Goal: Obtain resource: Obtain resource

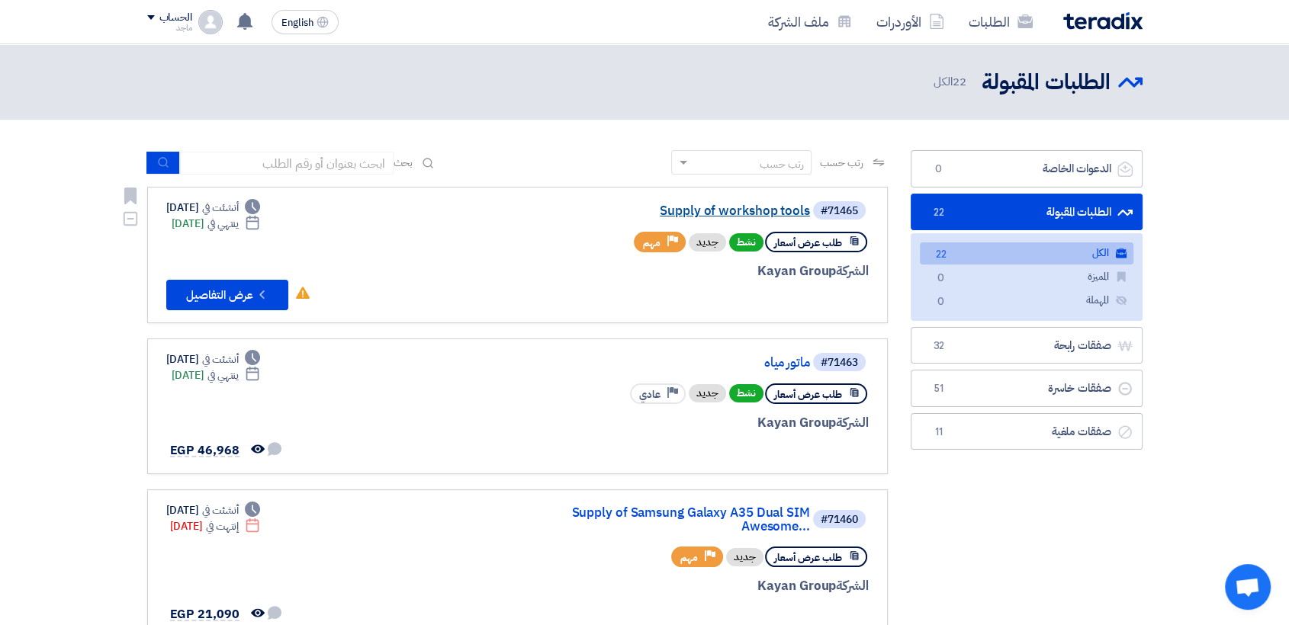
click at [740, 210] on link "Supply of workshop tools" at bounding box center [657, 211] width 305 height 14
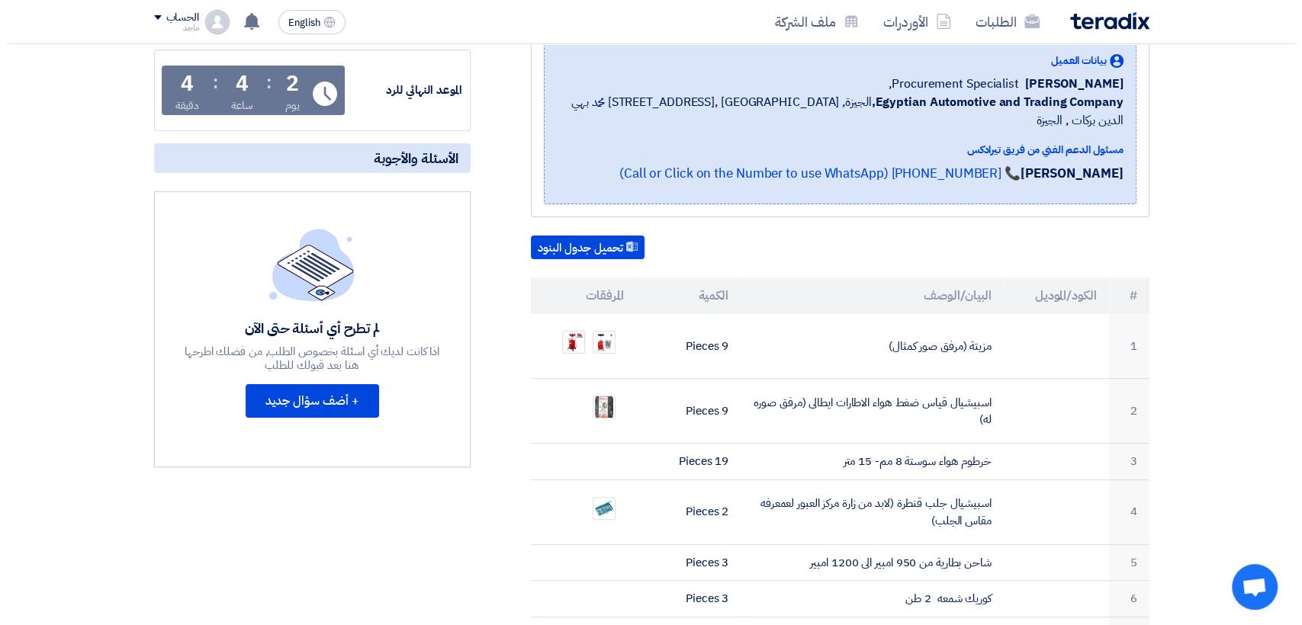
scroll to position [275, 0]
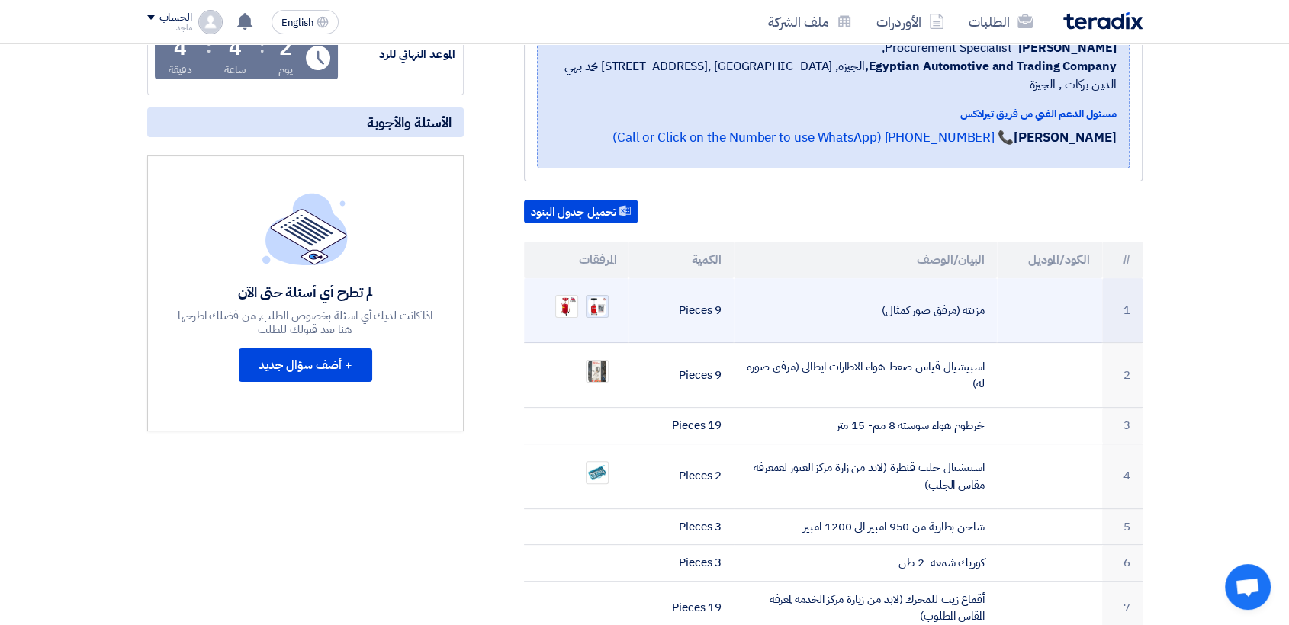
click at [605, 296] on img at bounding box center [596, 306] width 21 height 21
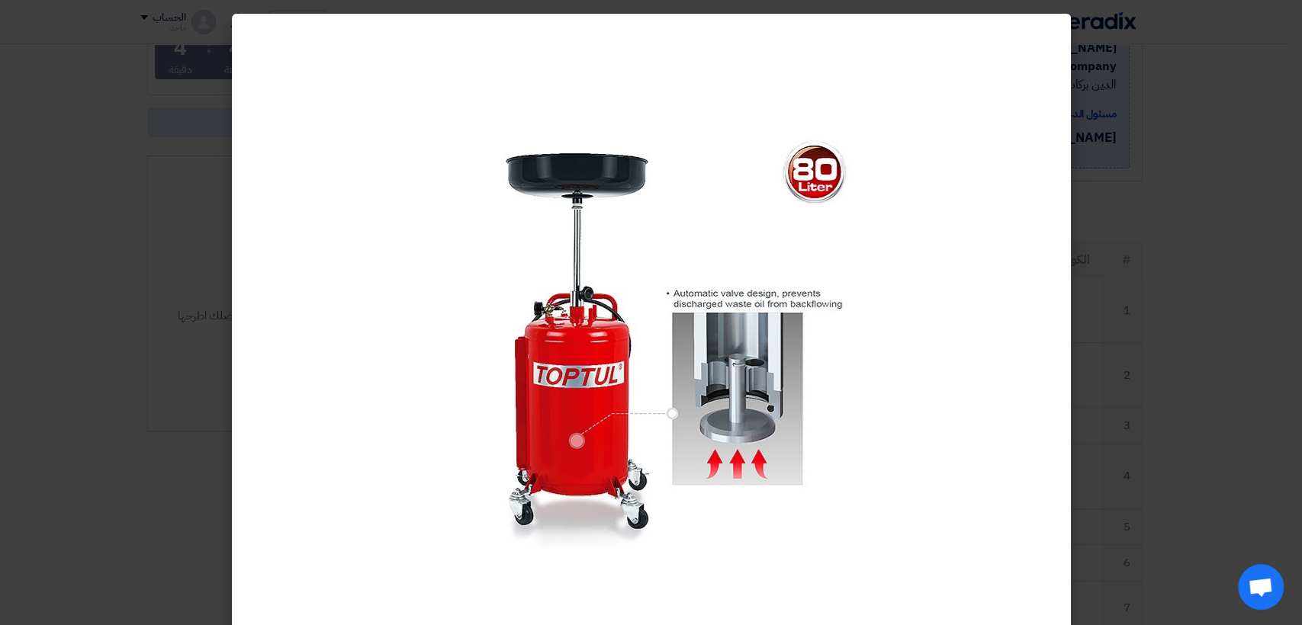
click at [1115, 291] on modal-container at bounding box center [651, 312] width 1302 height 625
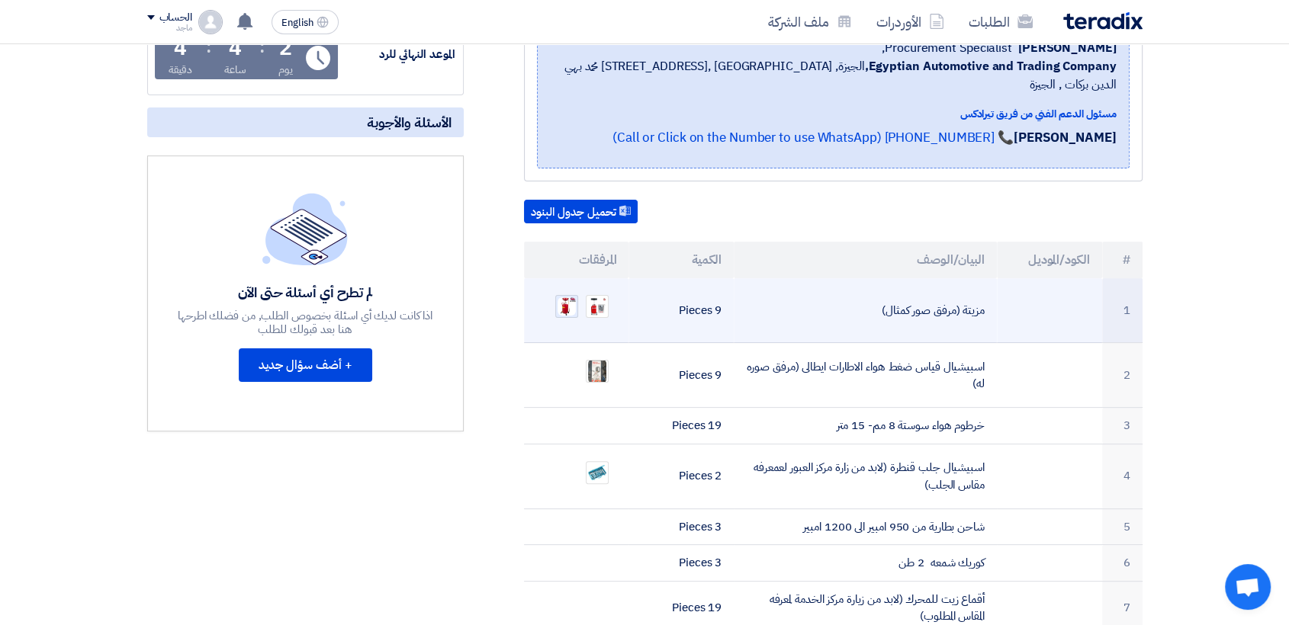
click at [561, 296] on img at bounding box center [566, 306] width 21 height 21
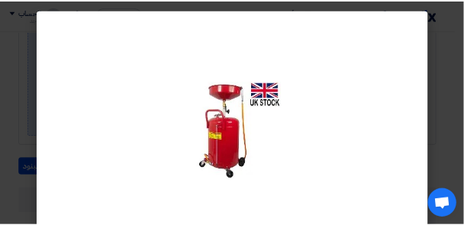
scroll to position [275, 0]
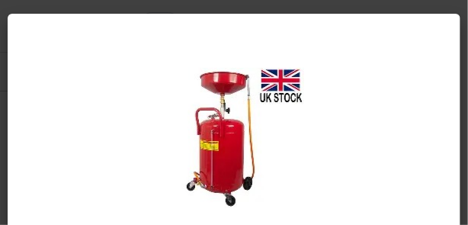
click at [460, 71] on div at bounding box center [234, 138] width 453 height 249
click at [463, 72] on modal-container at bounding box center [234, 112] width 468 height 225
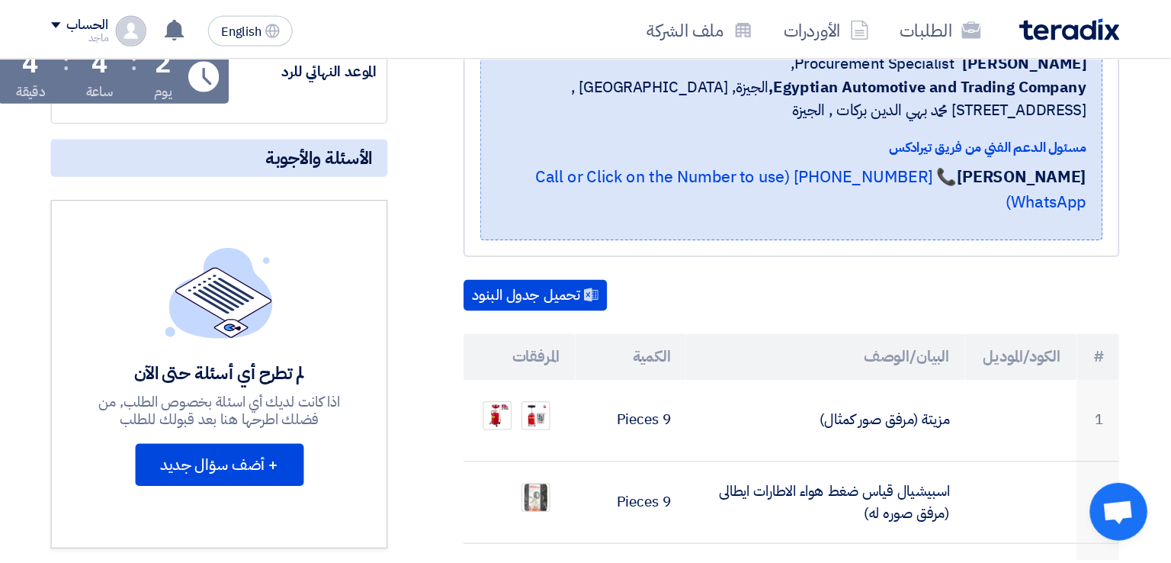
scroll to position [275, 0]
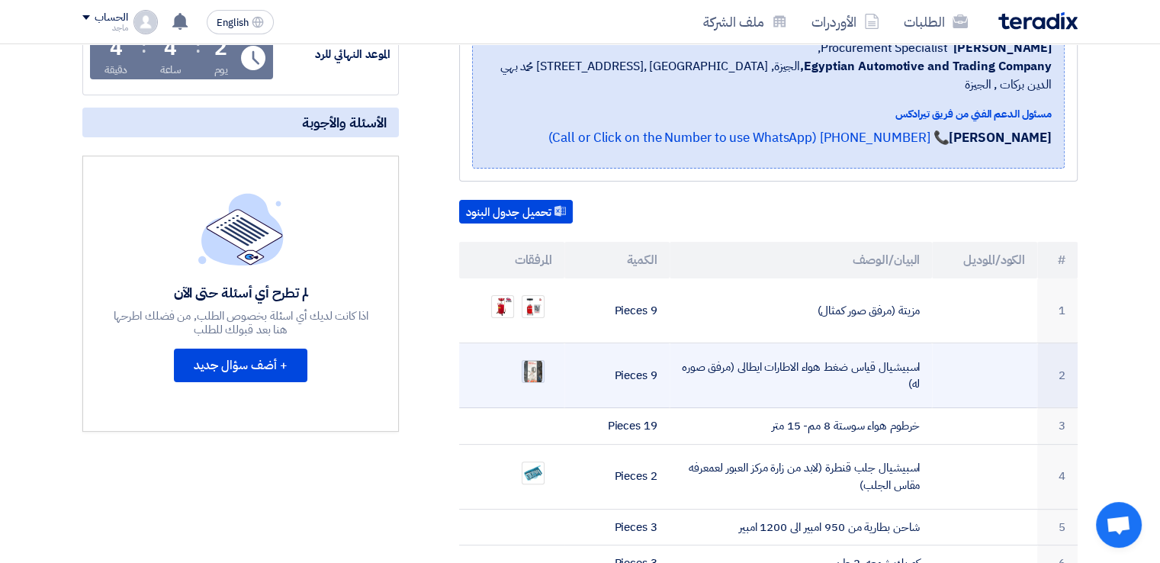
click at [525, 358] on img at bounding box center [532, 371] width 21 height 27
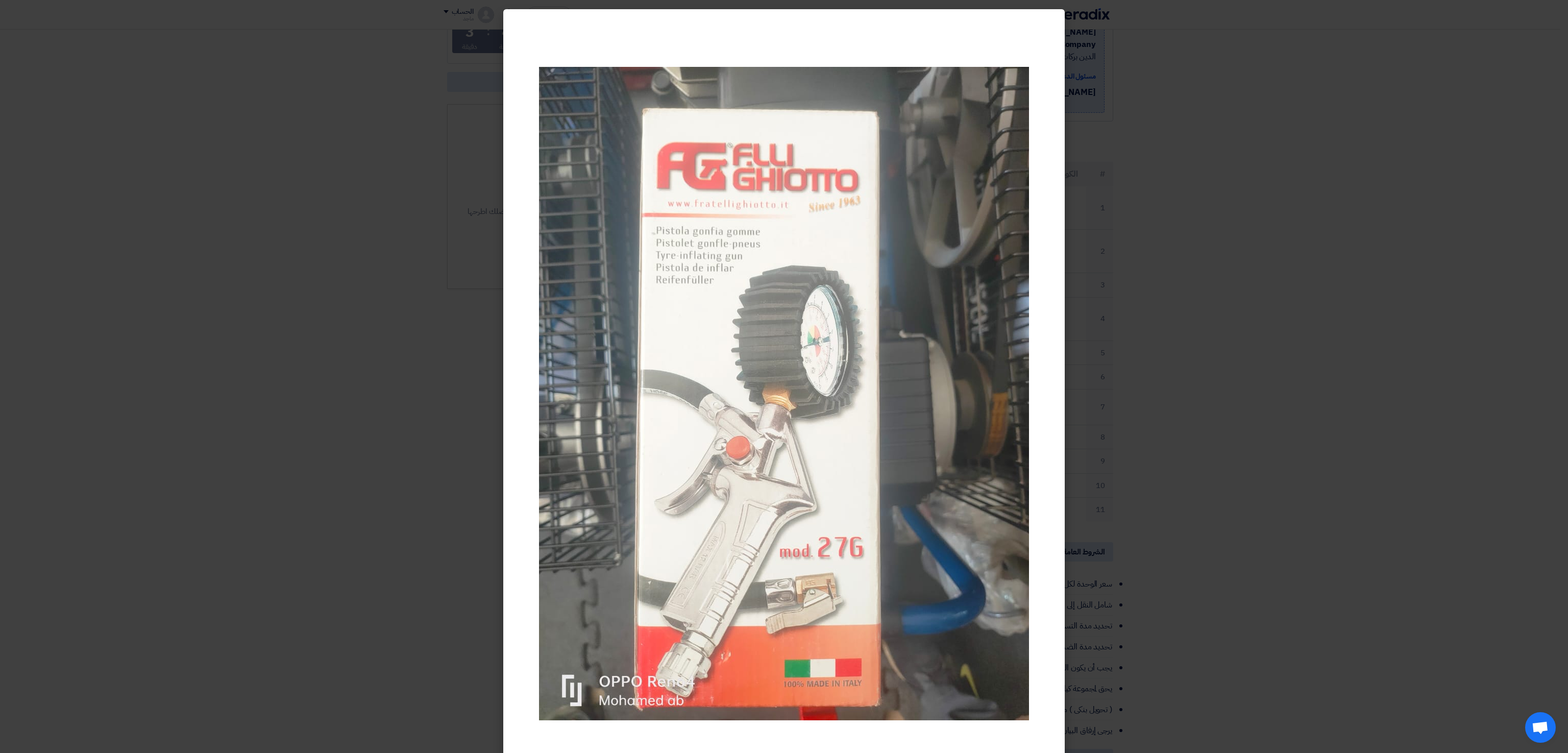
click at [862, 418] on modal-container at bounding box center [784, 376] width 1568 height 753
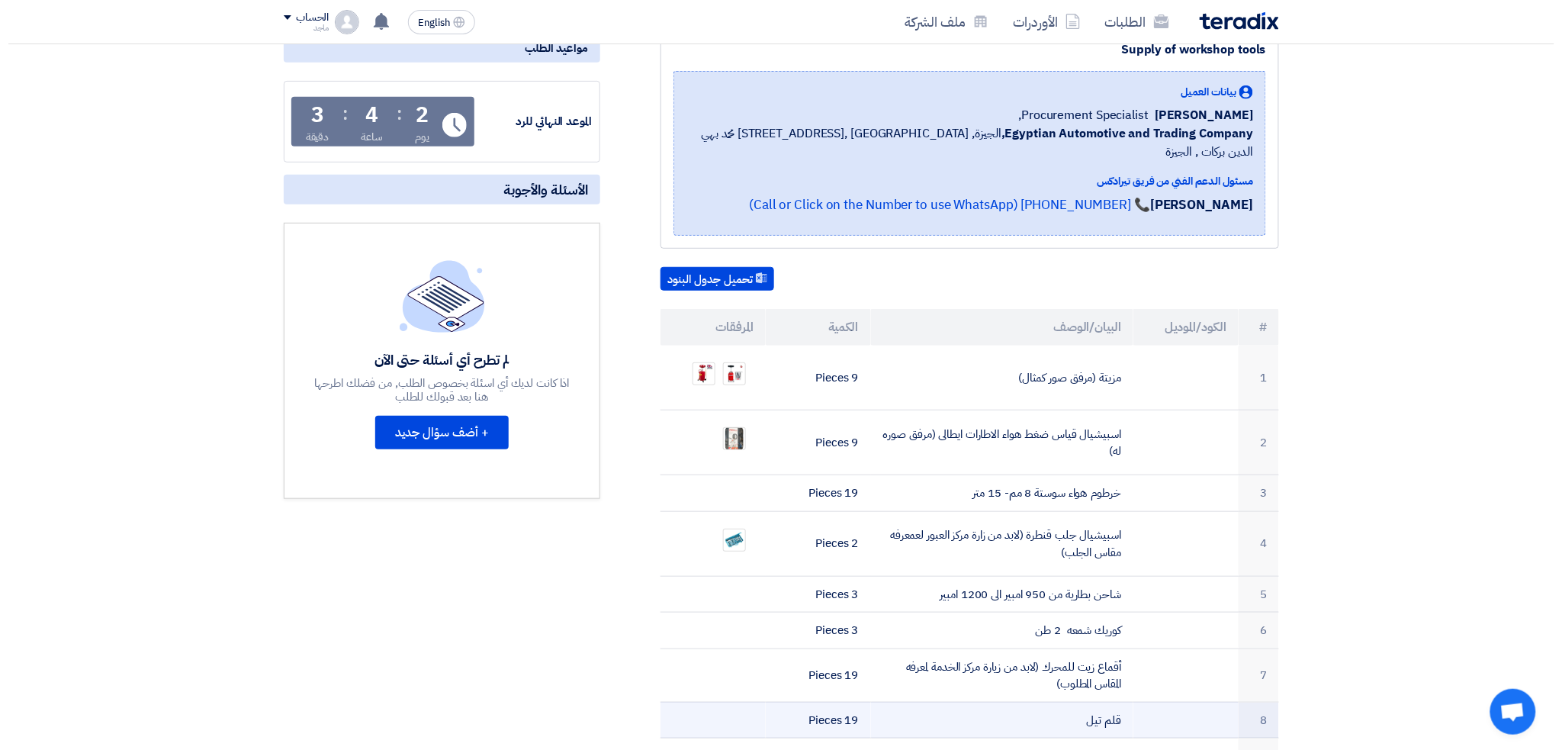
scroll to position [202, 0]
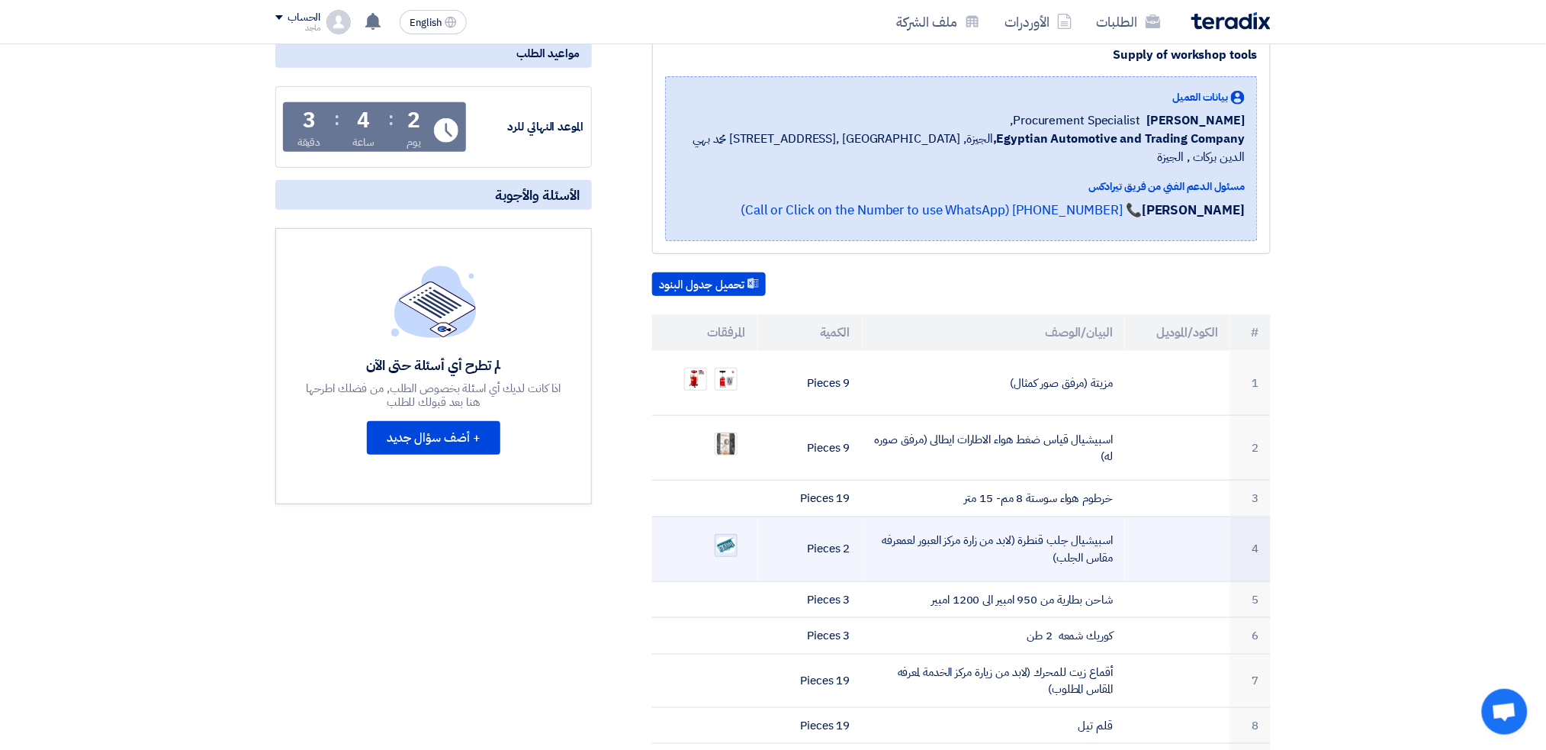
click at [725, 535] on img at bounding box center [725, 544] width 21 height 19
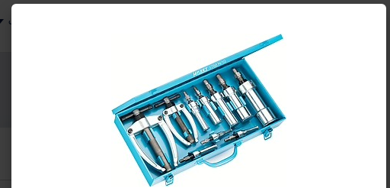
click at [196, 141] on img at bounding box center [198, 110] width 175 height 153
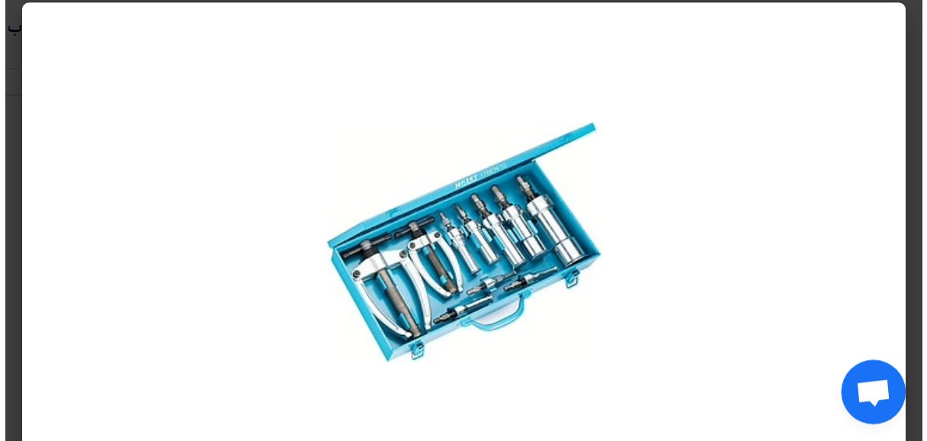
scroll to position [14, 0]
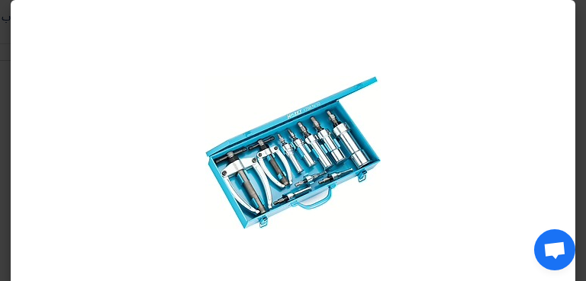
click at [581, 176] on modal-container at bounding box center [293, 140] width 586 height 281
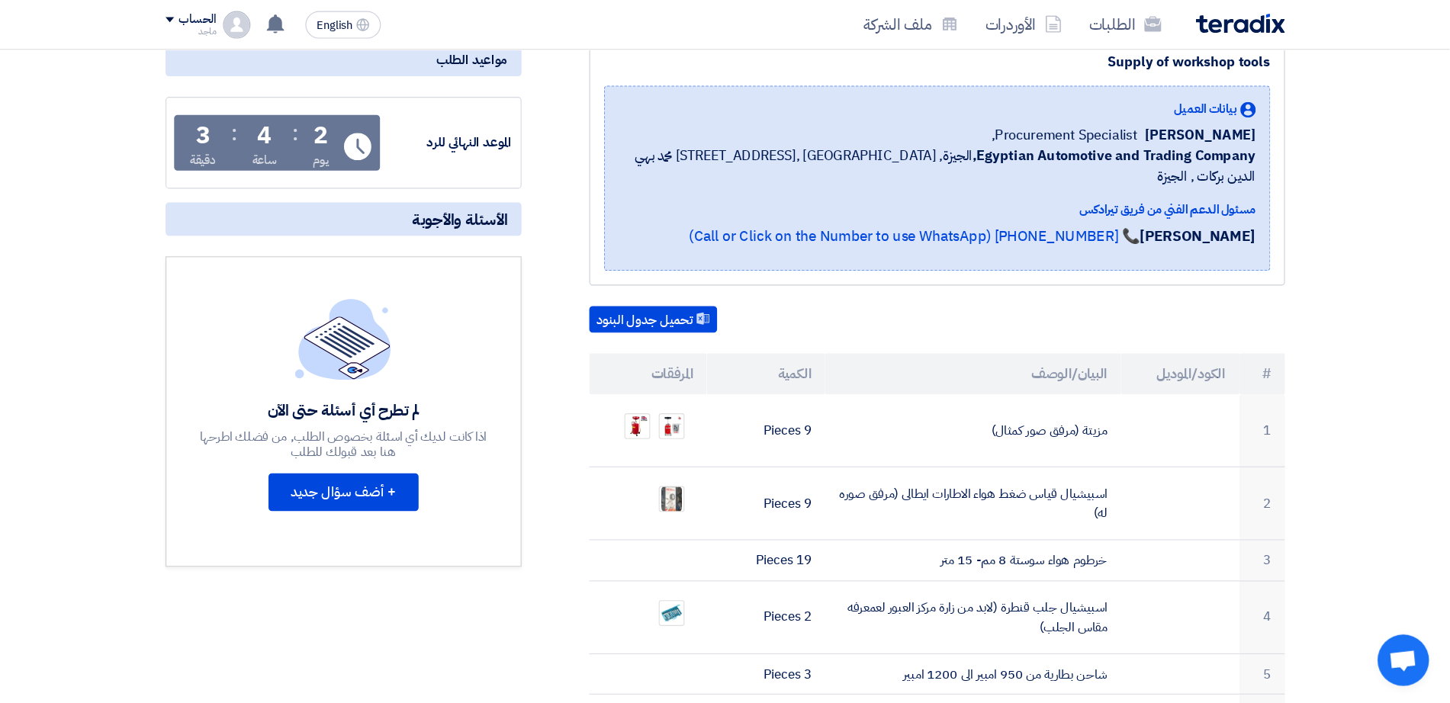
scroll to position [203, 0]
